Goal: Information Seeking & Learning: Learn about a topic

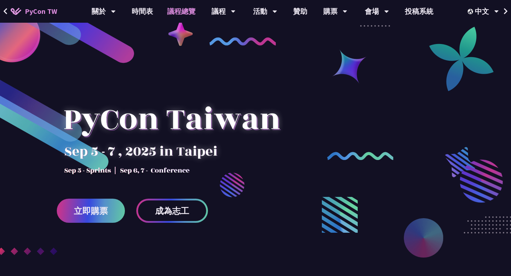
click at [181, 15] on link "議程總覽" at bounding box center [181, 11] width 43 height 23
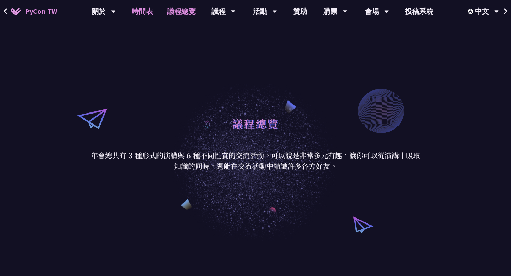
click at [145, 11] on link "時間表" at bounding box center [141, 11] width 35 height 23
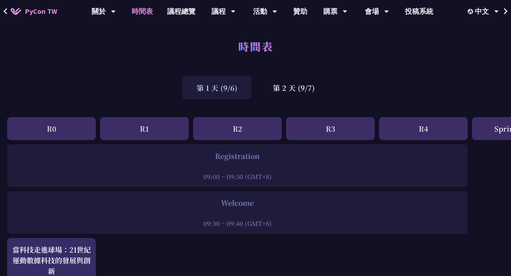
click at [79, 120] on div "R0" at bounding box center [51, 128] width 89 height 23
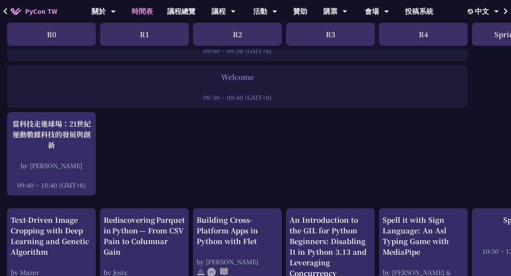
scroll to position [159, 0]
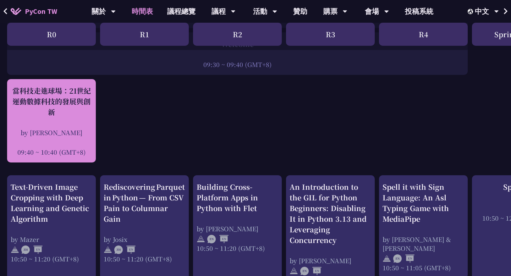
click at [69, 113] on div "當科技走進球場：21世紀運動數據科技的發展與創新" at bounding box center [52, 101] width 82 height 32
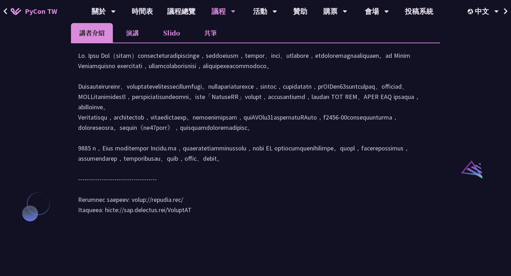
scroll to position [652, 0]
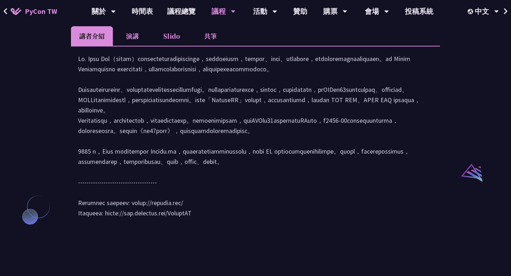
click at [208, 46] on li "共筆" at bounding box center [210, 36] width 39 height 20
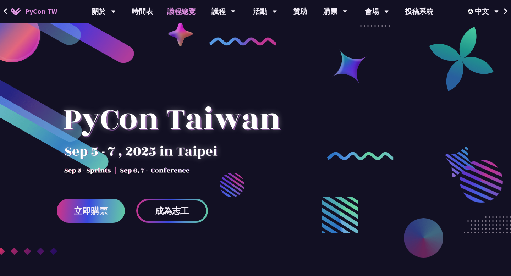
click at [173, 9] on link "議程總覽" at bounding box center [181, 11] width 43 height 23
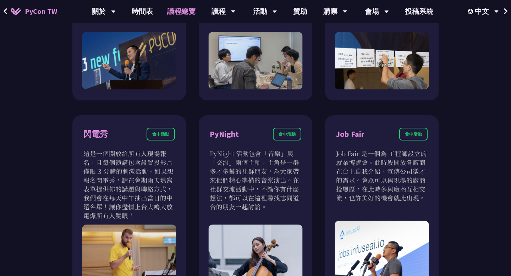
scroll to position [517, 0]
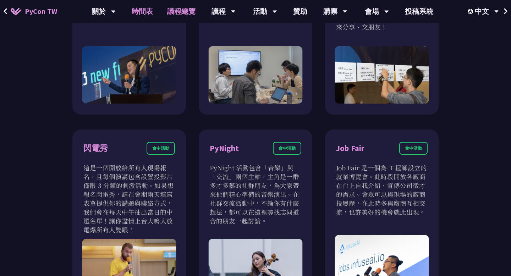
click at [134, 12] on link "時間表" at bounding box center [141, 11] width 35 height 23
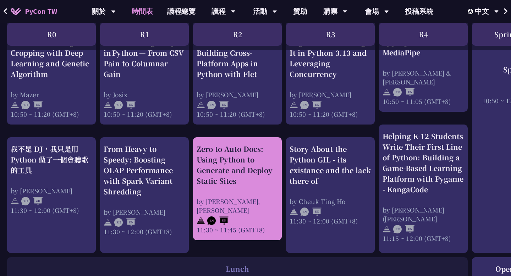
scroll to position [326, 0]
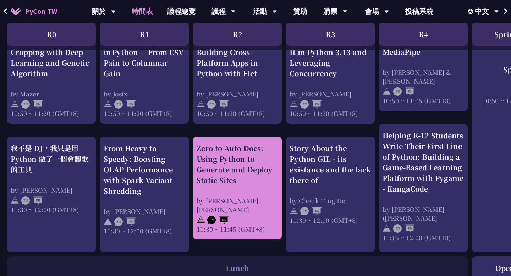
click at [220, 178] on div "Zero to Auto Docs: Using Python to Generate and Deploy Static Sites" at bounding box center [237, 164] width 82 height 43
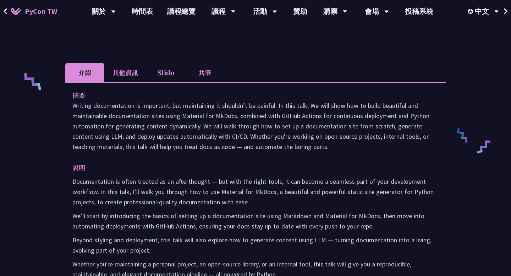
scroll to position [270, 0]
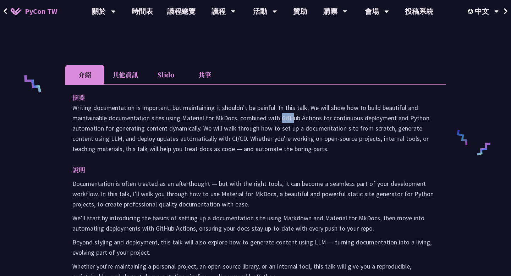
drag, startPoint x: 217, startPoint y: 118, endPoint x: 231, endPoint y: 116, distance: 13.6
click at [232, 116] on p "Writing documentation is important, but maintaining it shouldn’t be painful. In…" at bounding box center [255, 127] width 366 height 51
click at [220, 119] on p "Writing documentation is important, but maintaining it shouldn’t be painful. In…" at bounding box center [255, 127] width 366 height 51
drag, startPoint x: 216, startPoint y: 118, endPoint x: 234, endPoint y: 116, distance: 18.9
click at [236, 116] on p "Writing documentation is important, but maintaining it shouldn’t be painful. In…" at bounding box center [255, 127] width 366 height 51
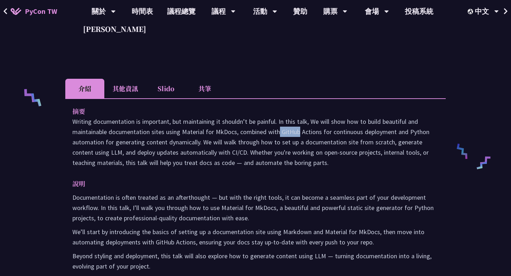
scroll to position [3, 0]
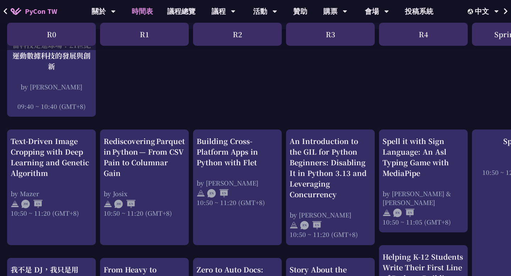
scroll to position [206, 0]
